Goal: Check status

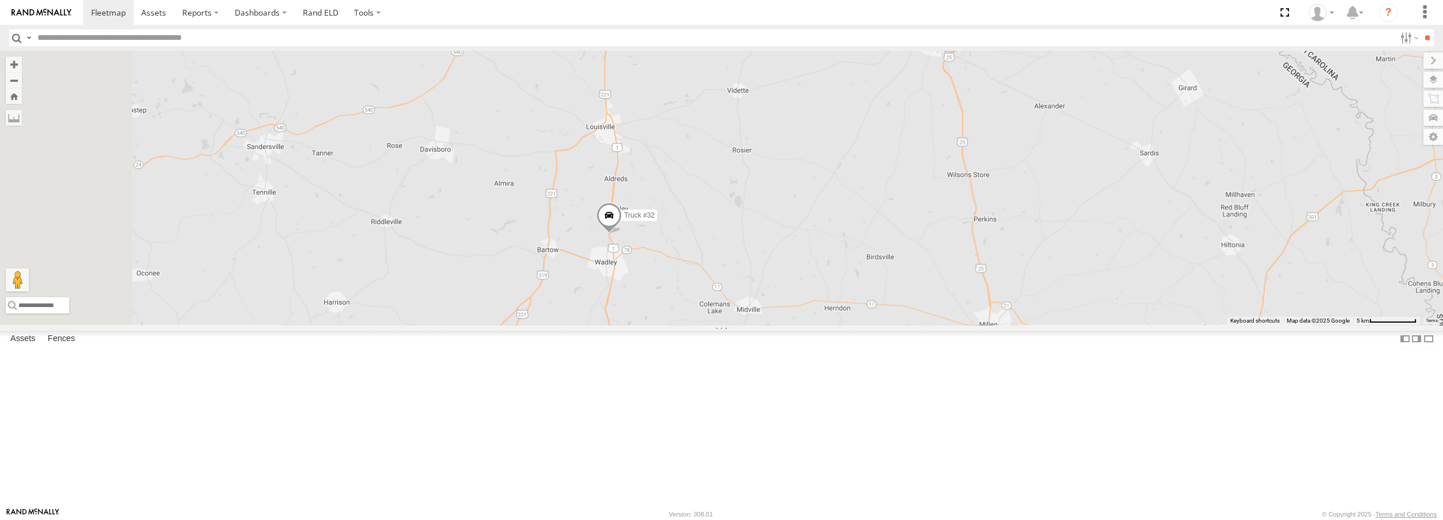
drag, startPoint x: 721, startPoint y: 456, endPoint x: 776, endPoint y: 194, distance: 267.7
click at [776, 194] on div "Truck #31 Truck #32" at bounding box center [721, 187] width 1443 height 273
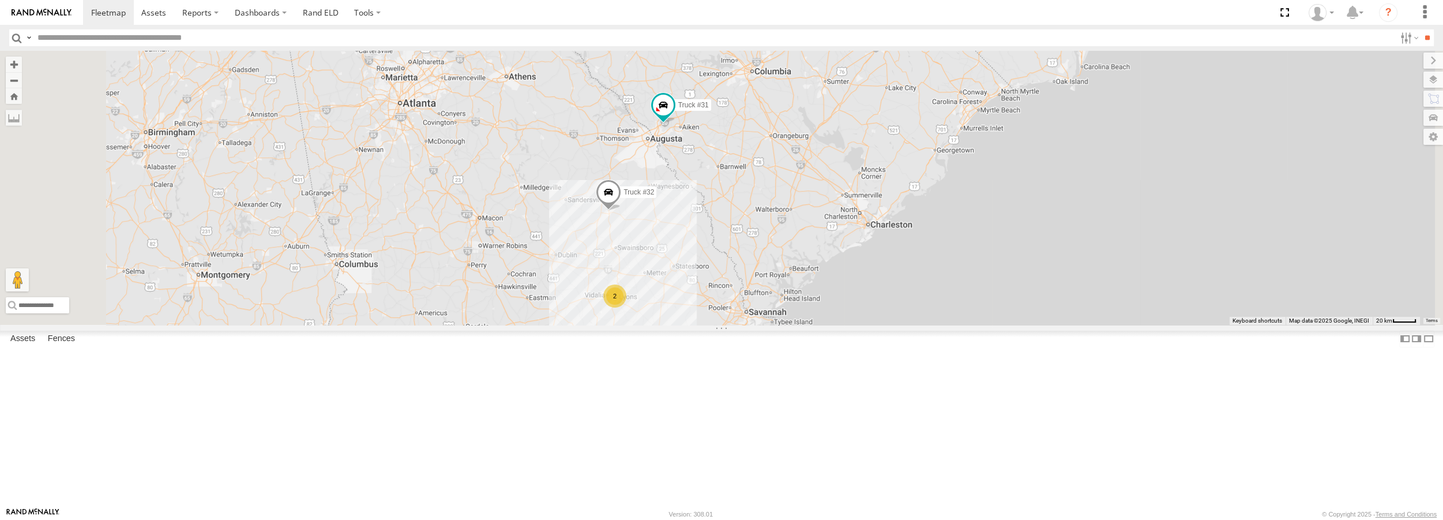
click at [0, 0] on link at bounding box center [0, 0] width 0 height 0
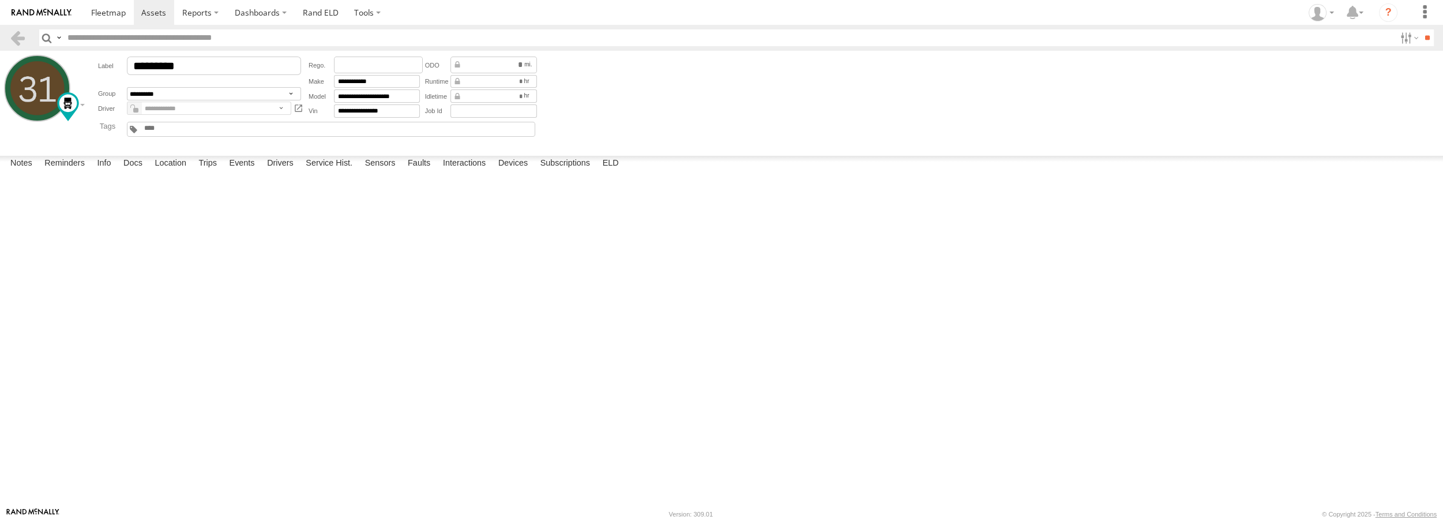
click at [980, 100] on form "**********" at bounding box center [721, 101] width 1435 height 92
click at [0, 0] on span at bounding box center [0, 0] width 0 height 0
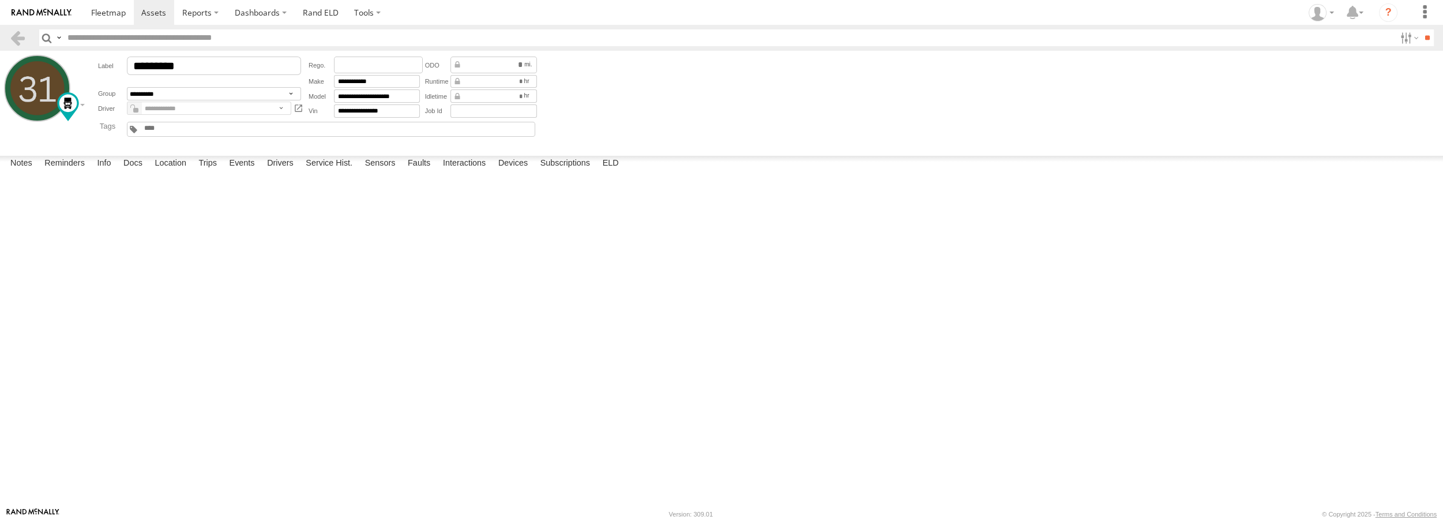
click at [0, 0] on span at bounding box center [0, 0] width 0 height 0
click at [20, 40] on link at bounding box center [17, 37] width 17 height 17
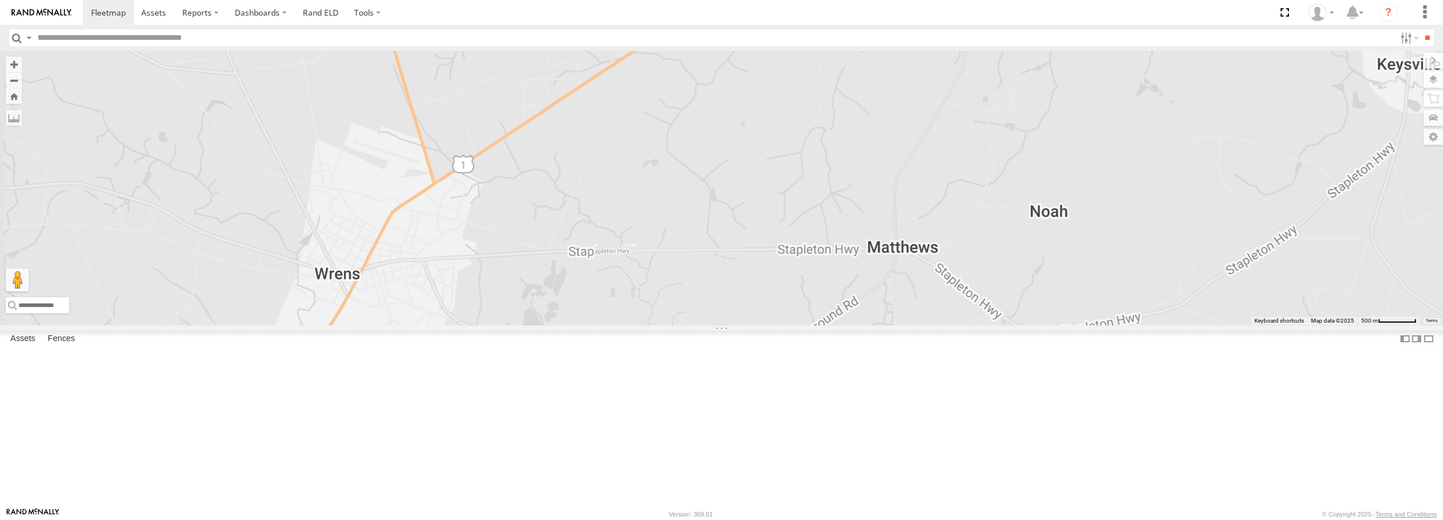
click at [877, 321] on div at bounding box center [721, 187] width 1443 height 273
drag, startPoint x: 883, startPoint y: 122, endPoint x: 849, endPoint y: 279, distance: 159.9
click at [849, 279] on div "Truck #31 Truck #32" at bounding box center [721, 187] width 1443 height 273
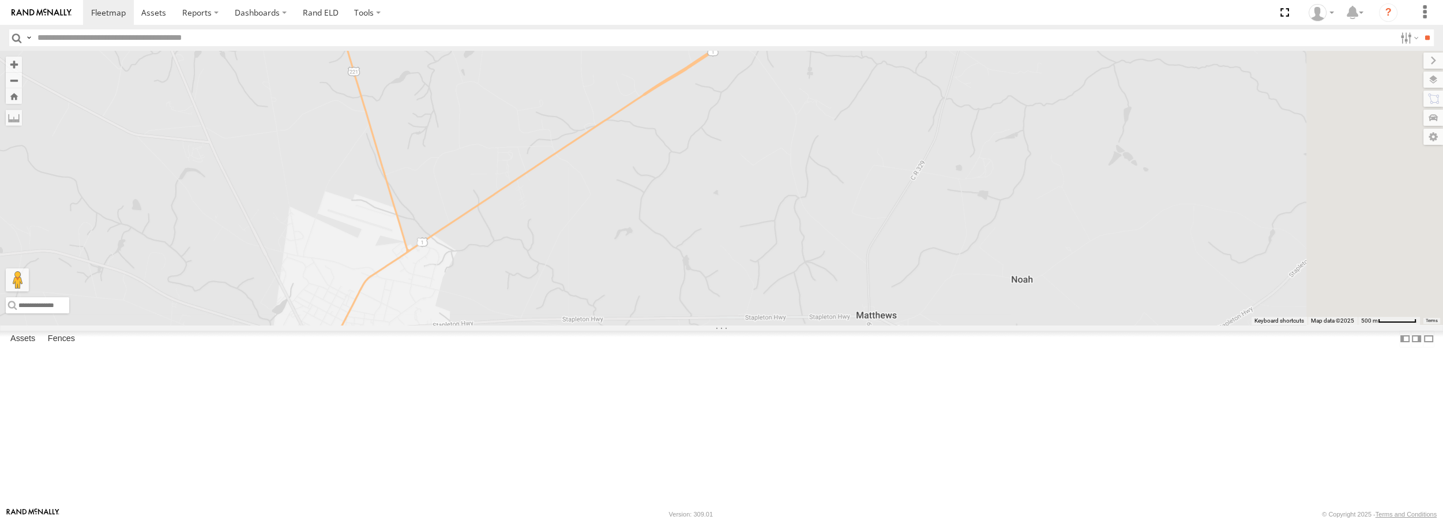
drag, startPoint x: 980, startPoint y: 73, endPoint x: 869, endPoint y: 215, distance: 180.0
click at [902, 254] on div "Truck #31 Truck #32" at bounding box center [721, 187] width 1443 height 273
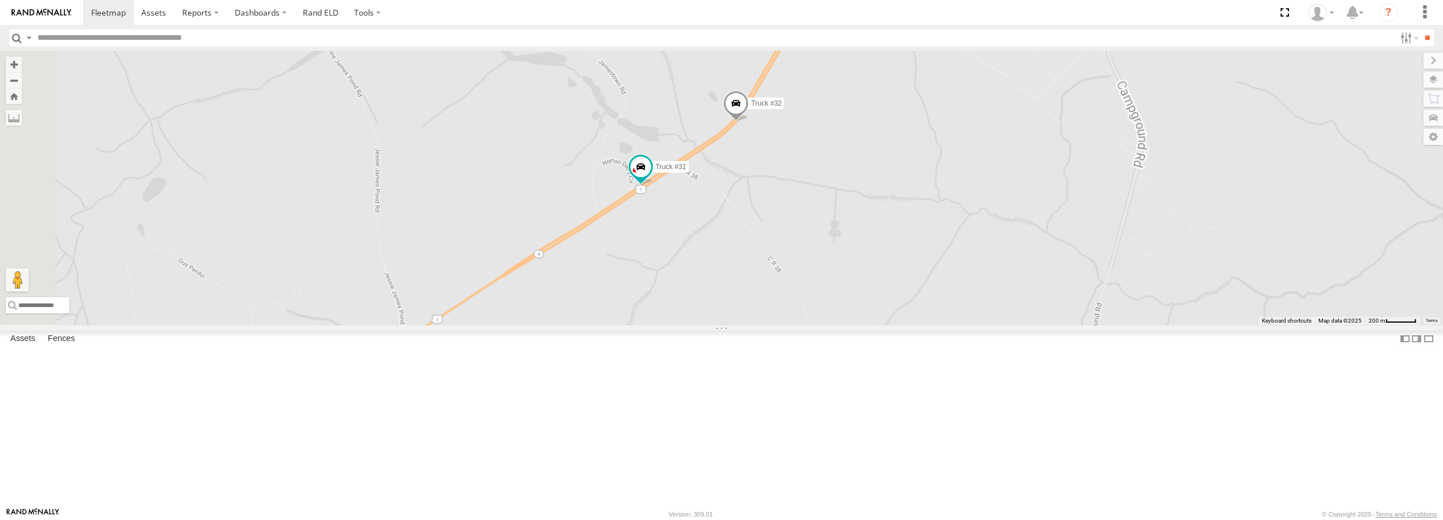
click at [749, 122] on span at bounding box center [735, 106] width 25 height 31
click at [651, 177] on span at bounding box center [641, 166] width 21 height 21
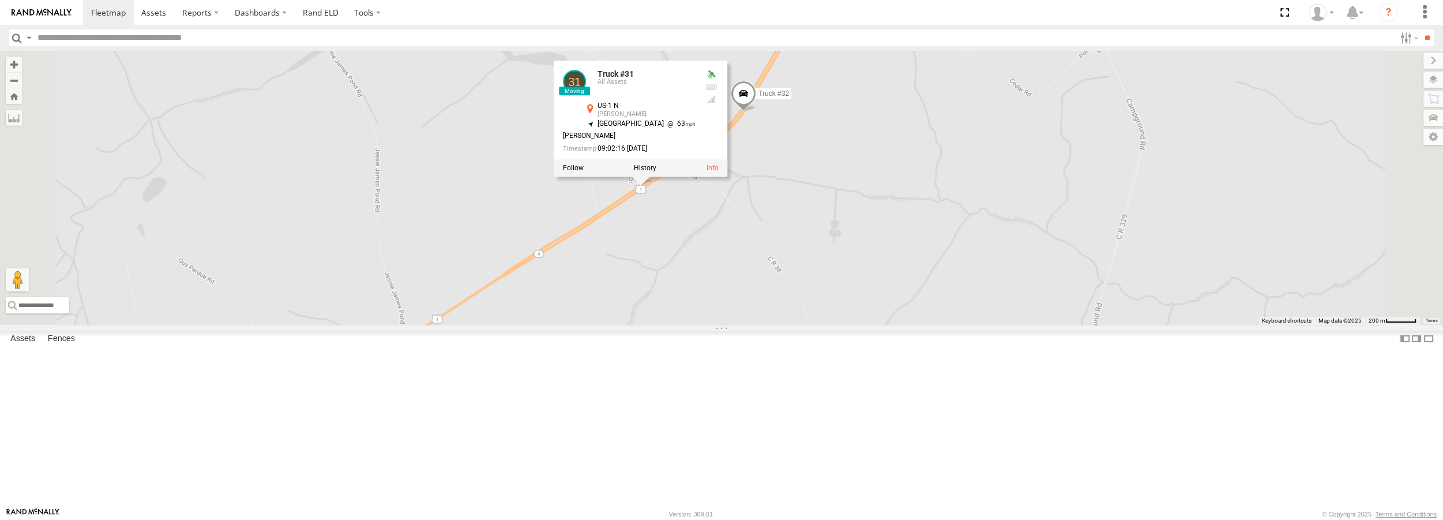
click at [756, 112] on span at bounding box center [743, 96] width 25 height 31
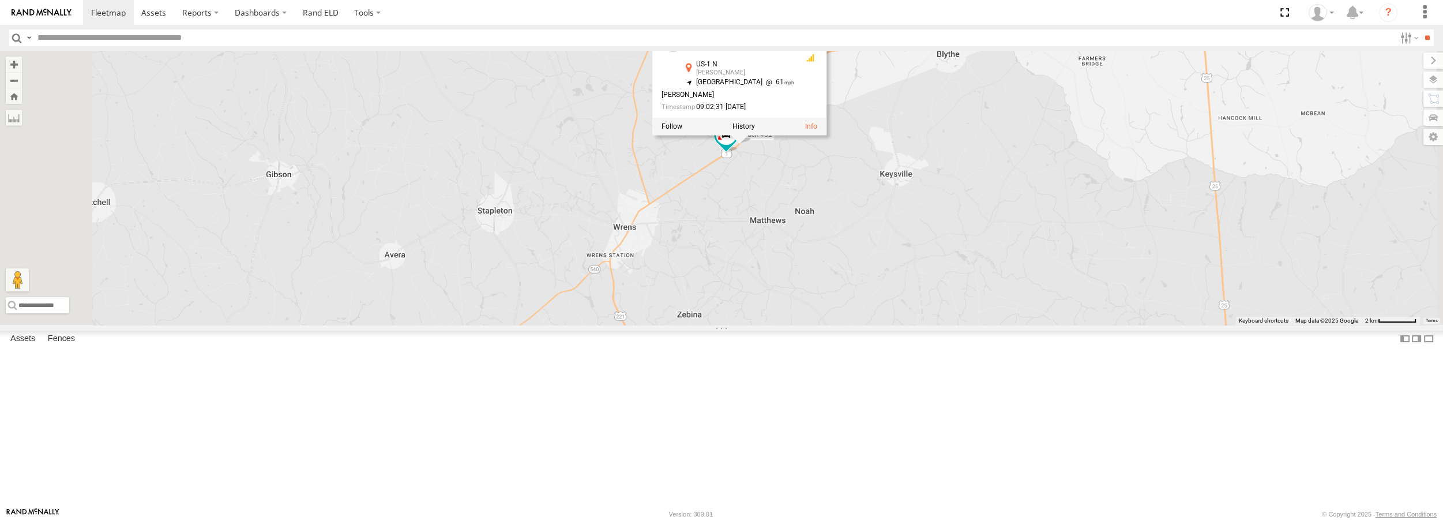
click at [901, 324] on div "Truck #31 Truck #32 Truck #32 All Assets US-1 N Matthews 33.24855 , -82.32433 N…" at bounding box center [721, 187] width 1443 height 273
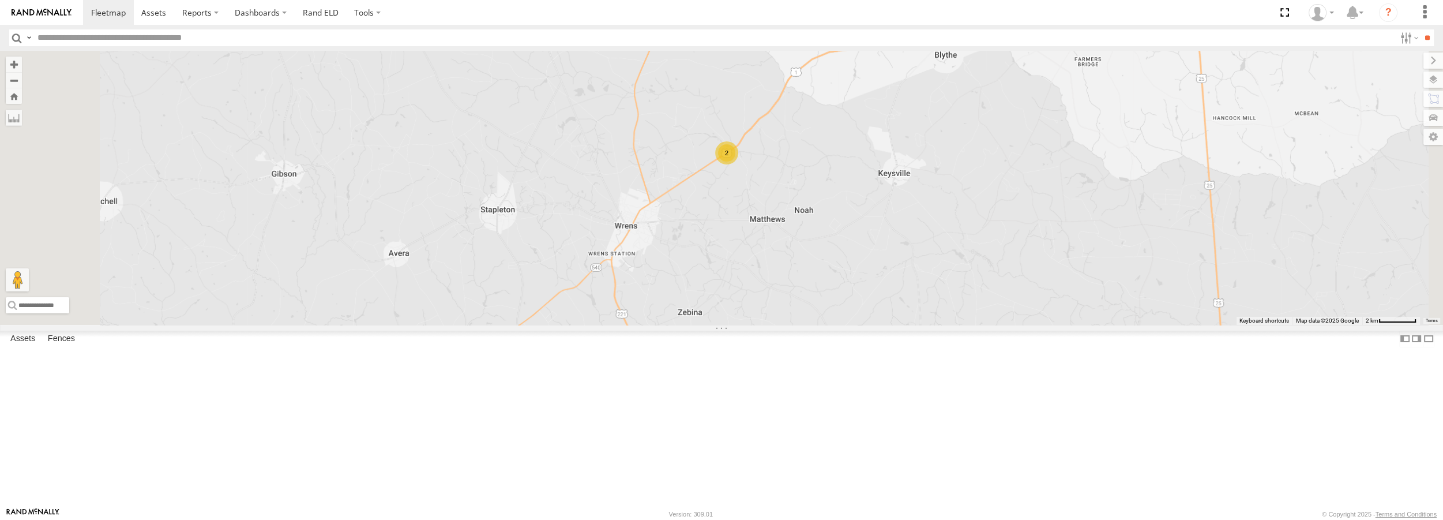
click at [350, 519] on footer "Rand McNally Version: 309.01 © Copyright 2025 - Terms and Conditions" at bounding box center [721, 513] width 1443 height 13
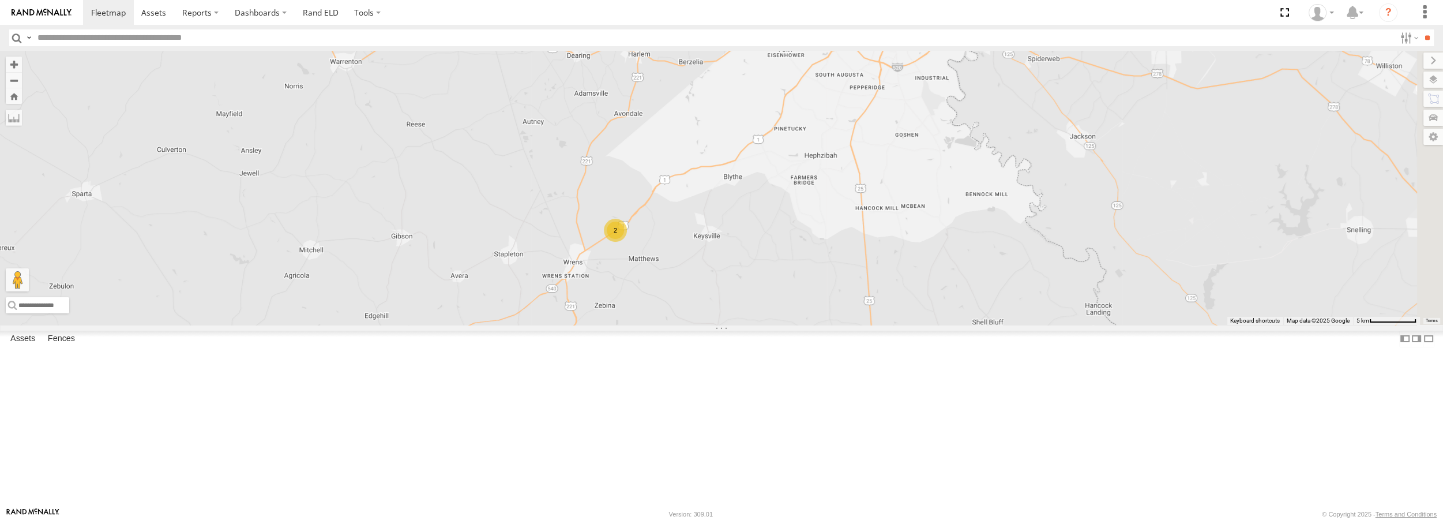
drag, startPoint x: 952, startPoint y: 334, endPoint x: 700, endPoint y: 389, distance: 258.5
click at [701, 324] on div "2" at bounding box center [721, 187] width 1443 height 273
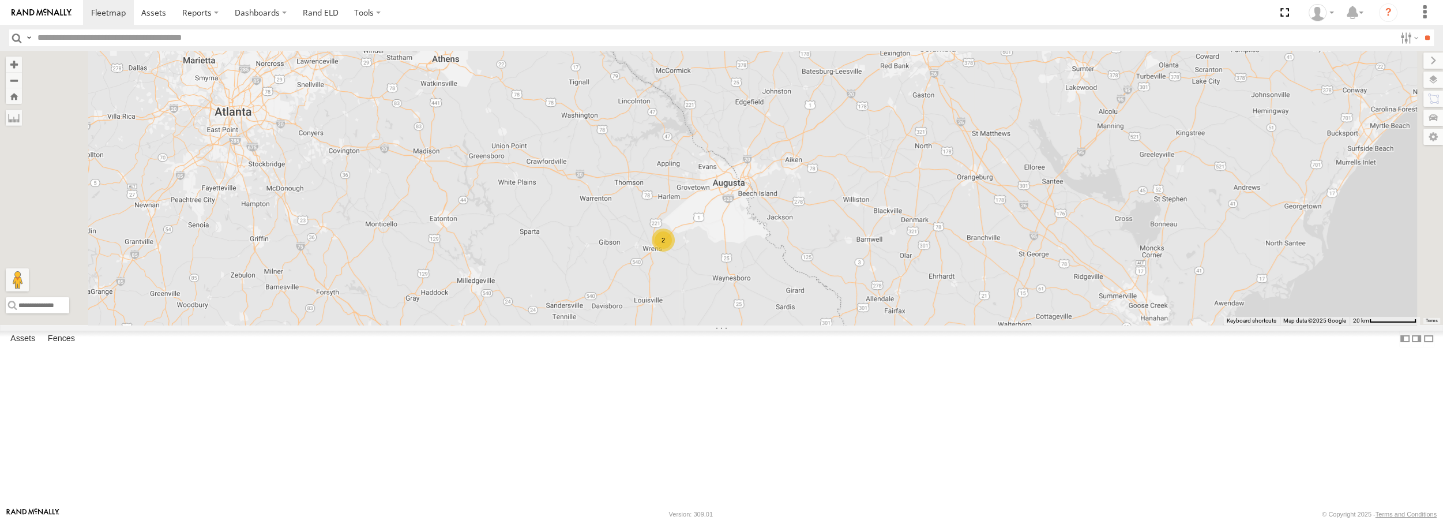
click at [0, 0] on link at bounding box center [0, 0] width 0 height 0
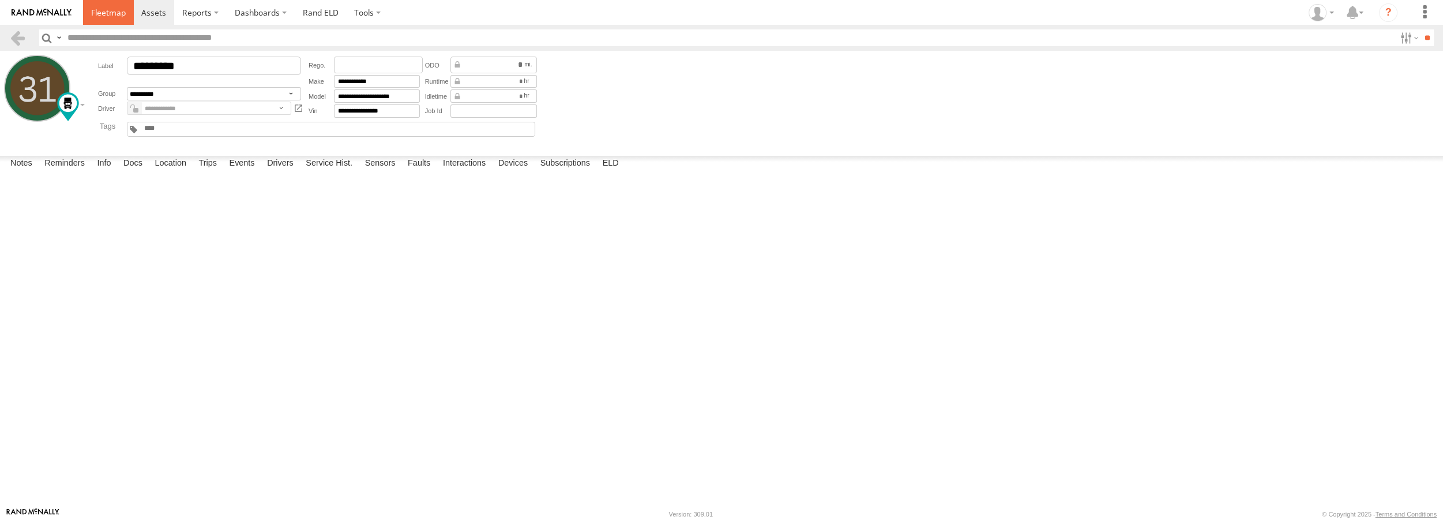
click at [110, 14] on span at bounding box center [108, 12] width 35 height 11
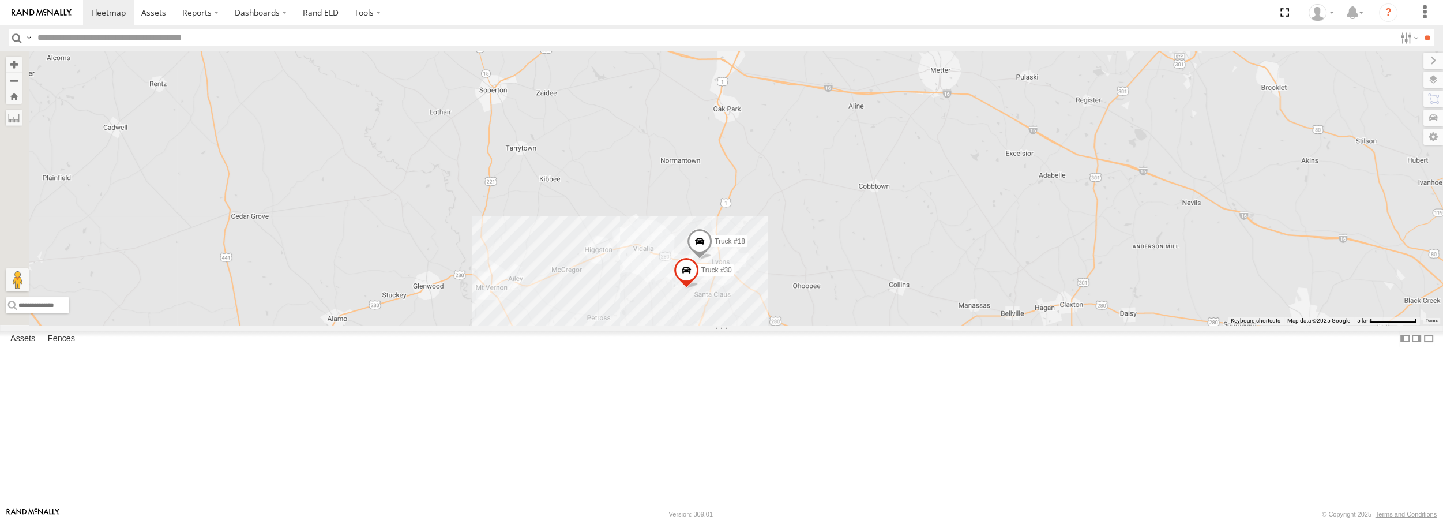
drag, startPoint x: 649, startPoint y: 200, endPoint x: 750, endPoint y: 201, distance: 101.0
click at [750, 201] on div "Truck #31 Truck #32 Truck #18 Truck #30" at bounding box center [721, 187] width 1443 height 273
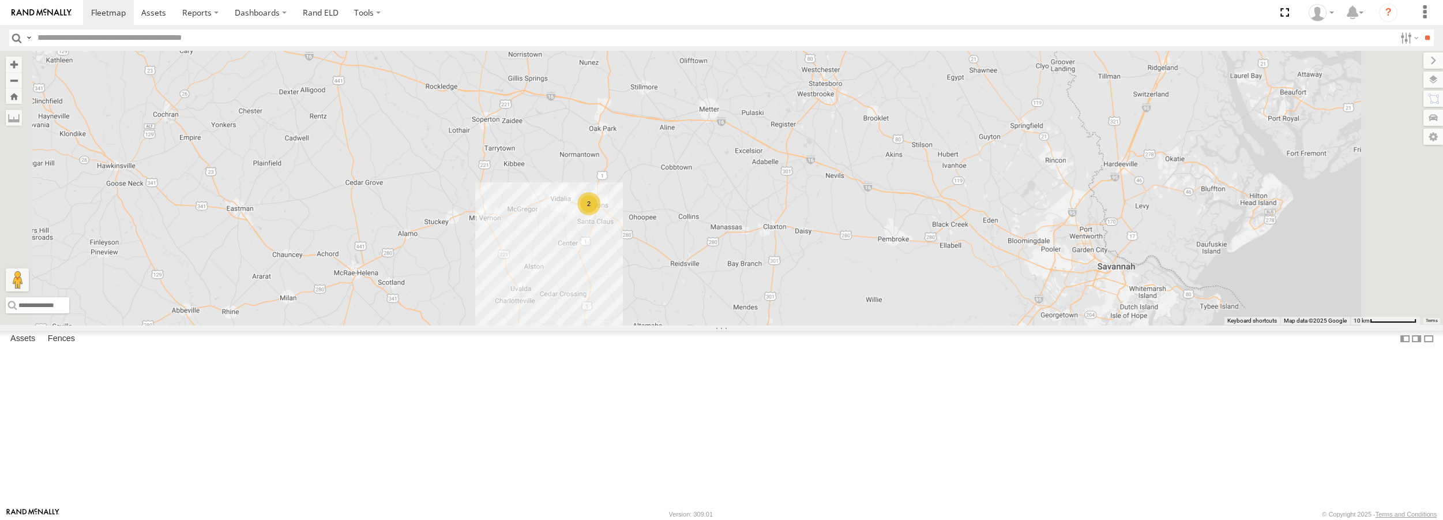
drag, startPoint x: 875, startPoint y: 346, endPoint x: 840, endPoint y: 313, distance: 47.7
click at [840, 313] on div "Truck #31 Truck #32 2" at bounding box center [721, 187] width 1443 height 273
